Goal: Task Accomplishment & Management: Manage account settings

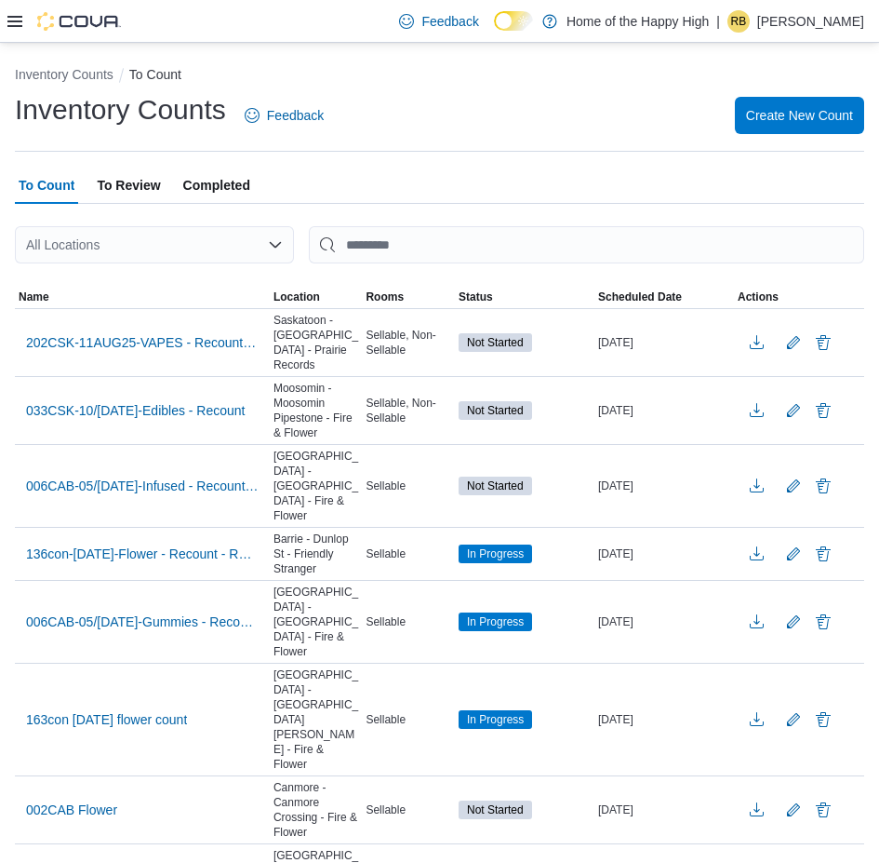
click at [846, 14] on p "[PERSON_NAME]" at bounding box center [810, 21] width 107 height 22
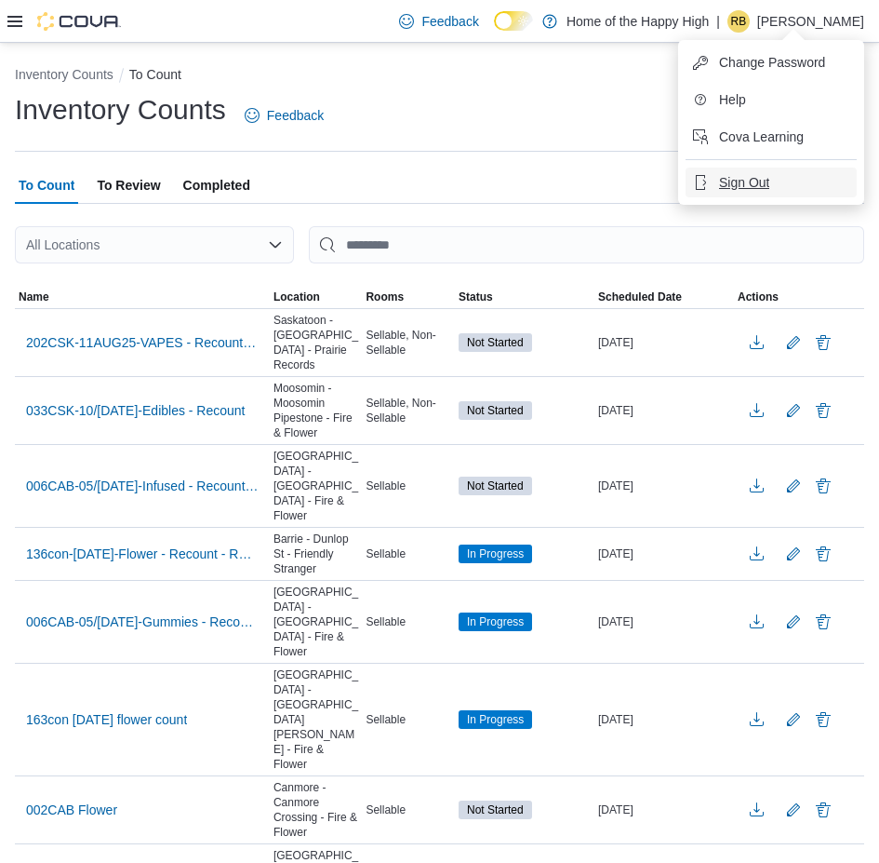
click at [756, 190] on span "Sign Out" at bounding box center [744, 182] width 50 height 19
